Goal: Navigation & Orientation: Find specific page/section

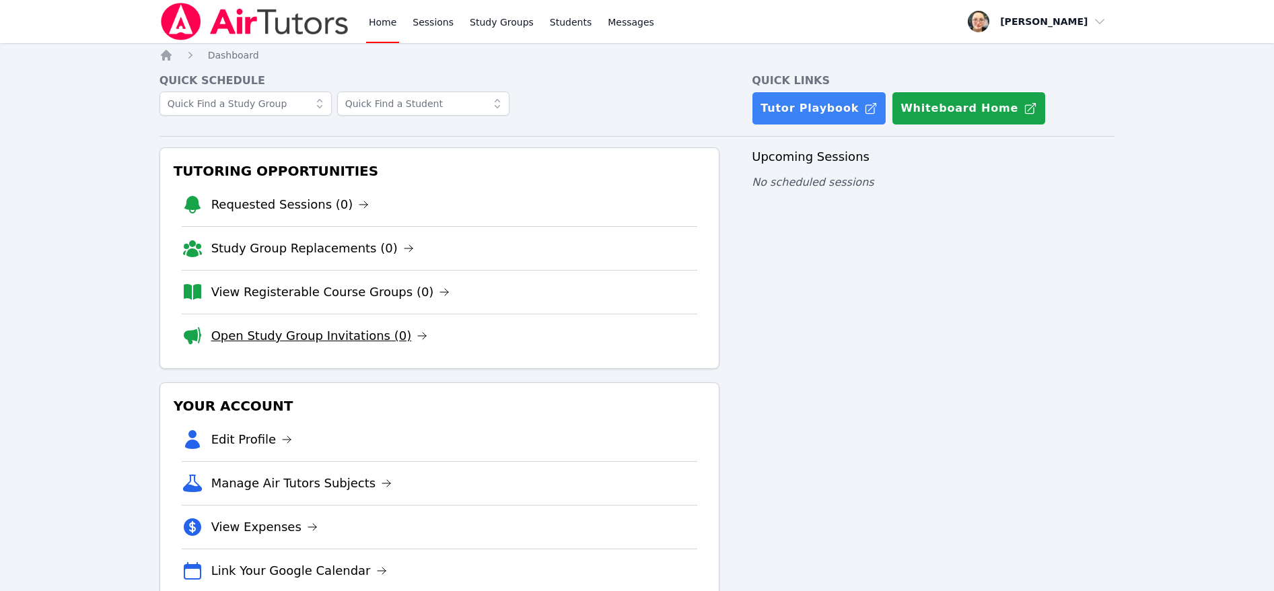
click at [306, 333] on link "Open Study Group Invitations (0)" at bounding box center [319, 335] width 217 height 19
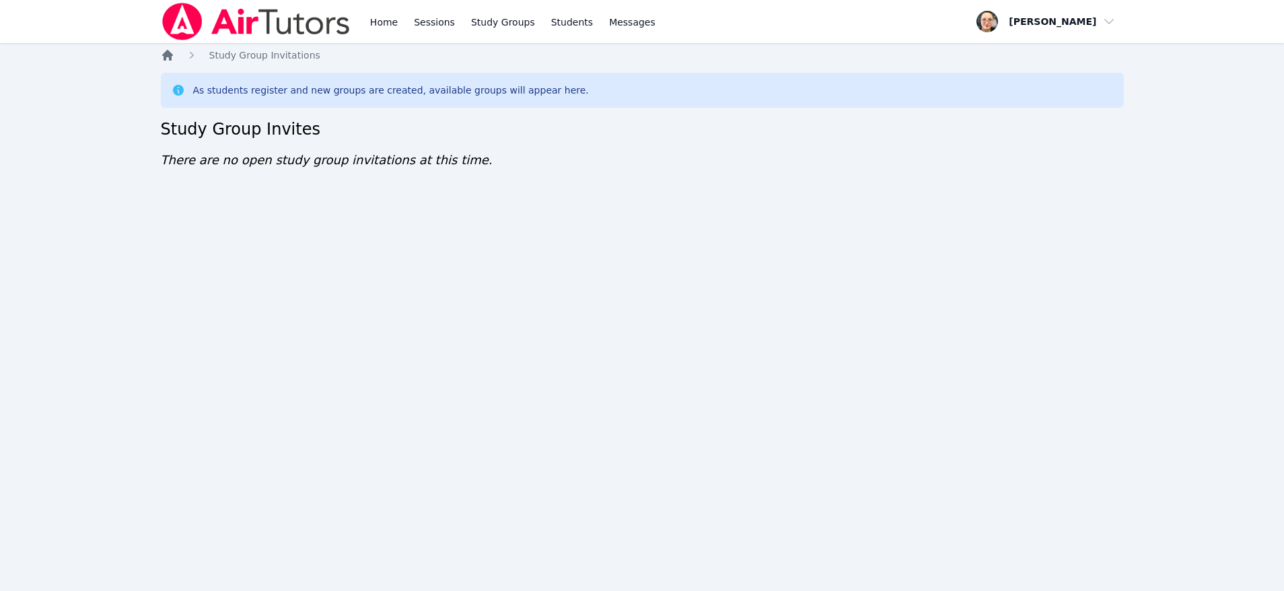
click at [171, 55] on icon "Breadcrumb" at bounding box center [167, 55] width 11 height 11
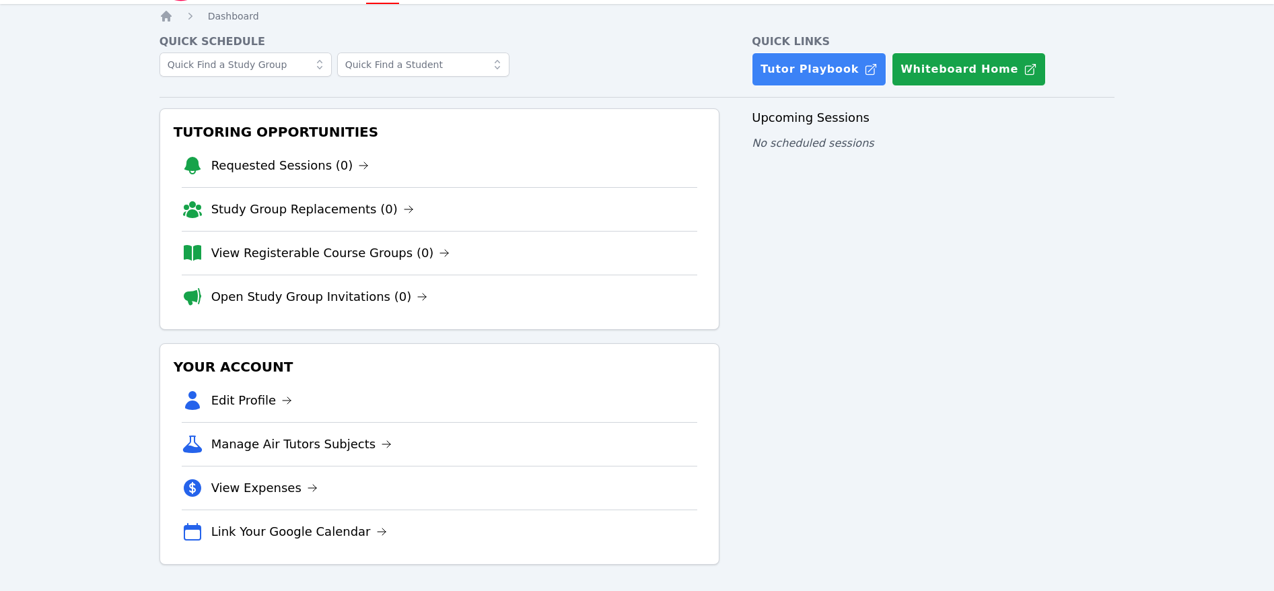
scroll to position [40, 0]
click at [277, 170] on link "Requested Sessions (0)" at bounding box center [290, 164] width 158 height 19
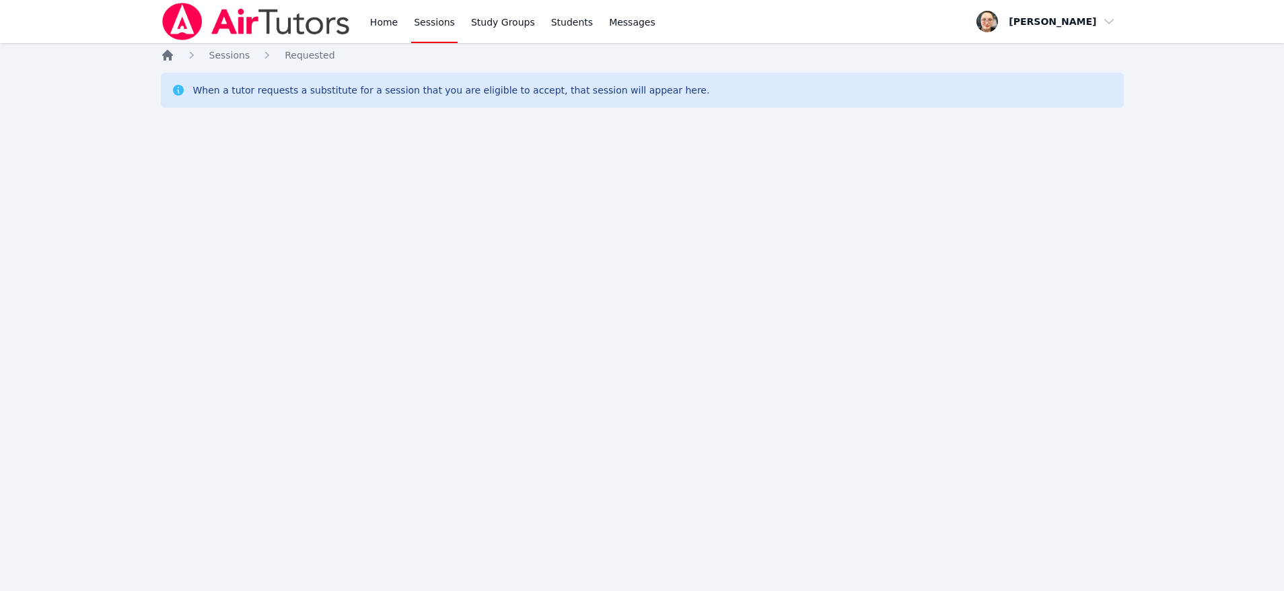
click at [170, 57] on icon "Breadcrumb" at bounding box center [167, 55] width 11 height 11
